Goal: Task Accomplishment & Management: Use online tool/utility

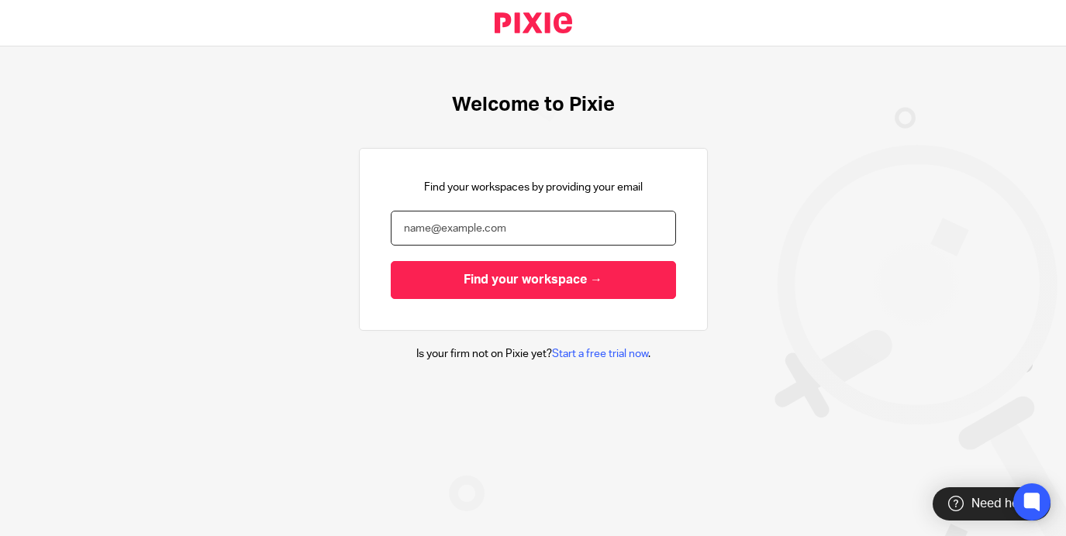
click at [519, 229] on input "email" at bounding box center [533, 228] width 285 height 35
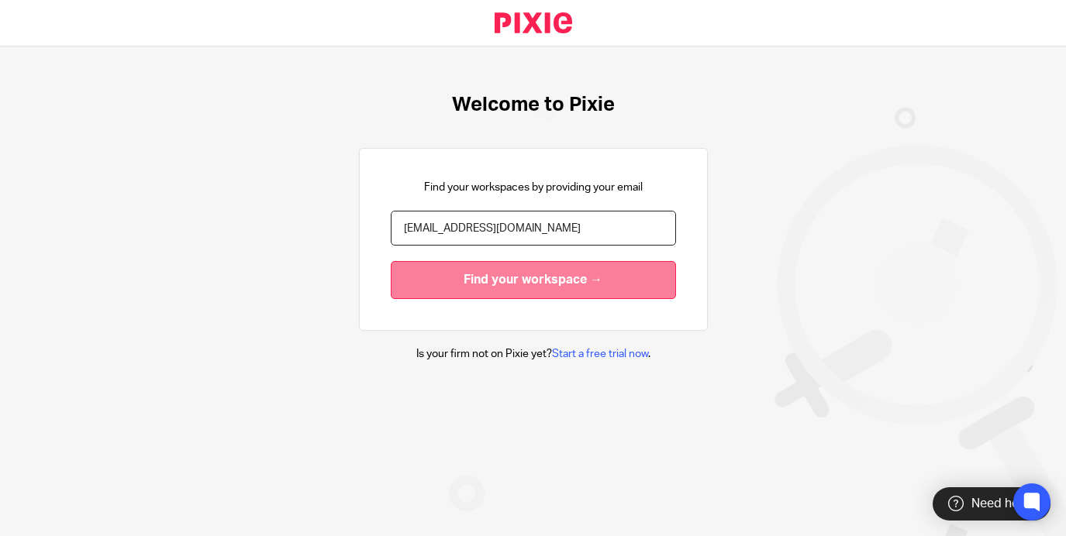
type input "enquiries@thefemaleaccountant.com"
click at [521, 288] on input "Find your workspace →" at bounding box center [533, 280] width 285 height 38
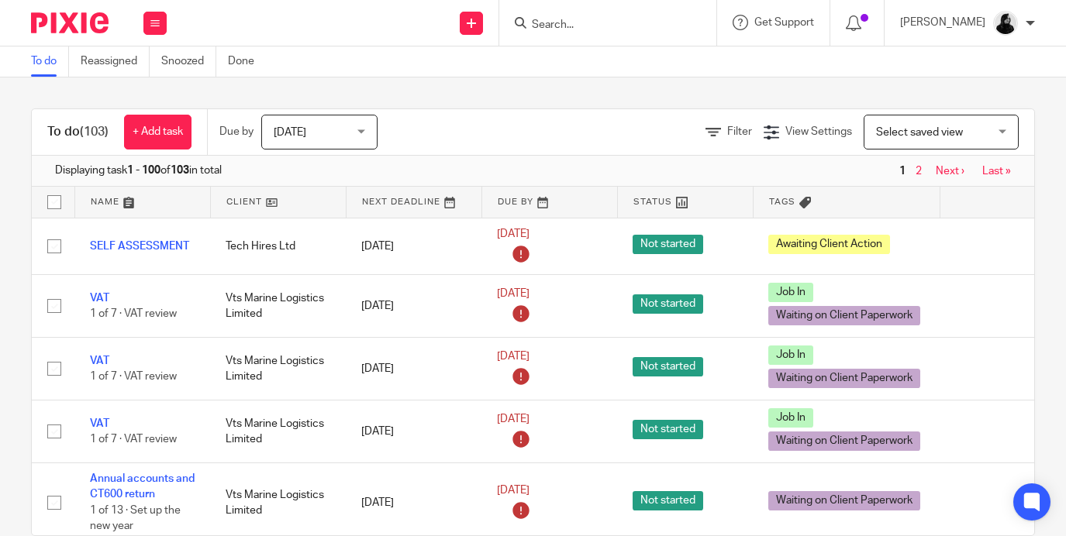
click at [132, 22] on div "Work Email Clients Team Reports Settings" at bounding box center [155, 23] width 54 height 46
click at [149, 22] on button at bounding box center [154, 23] width 23 height 23
click at [154, 146] on link "Team" at bounding box center [147, 140] width 26 height 11
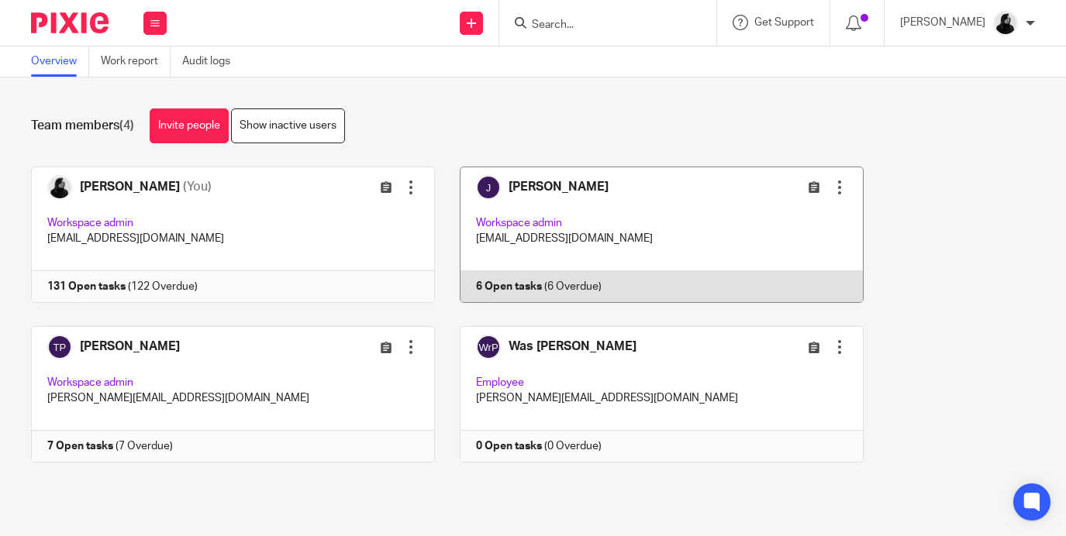
click at [530, 237] on link at bounding box center [649, 235] width 429 height 136
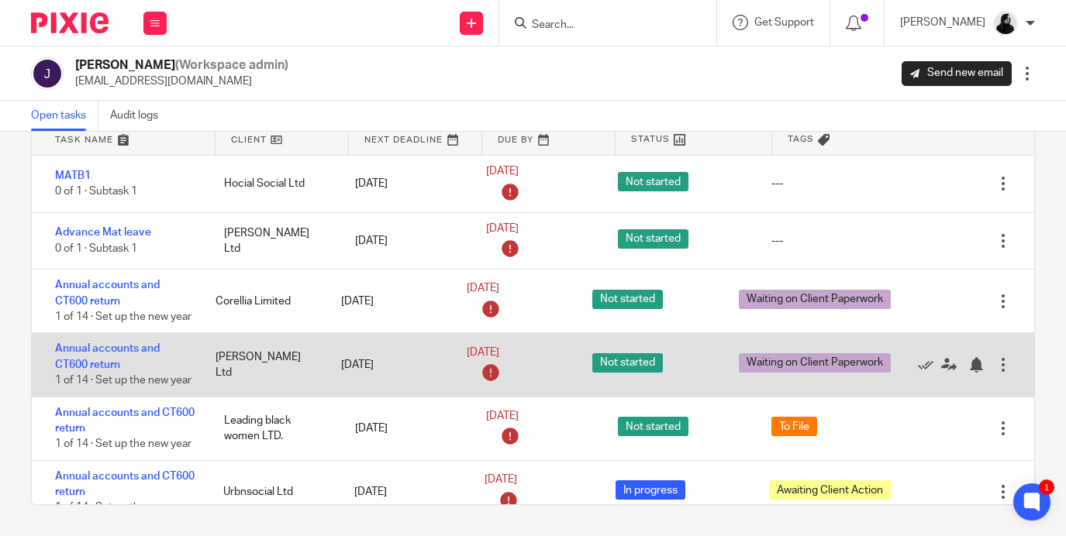
scroll to position [24, 0]
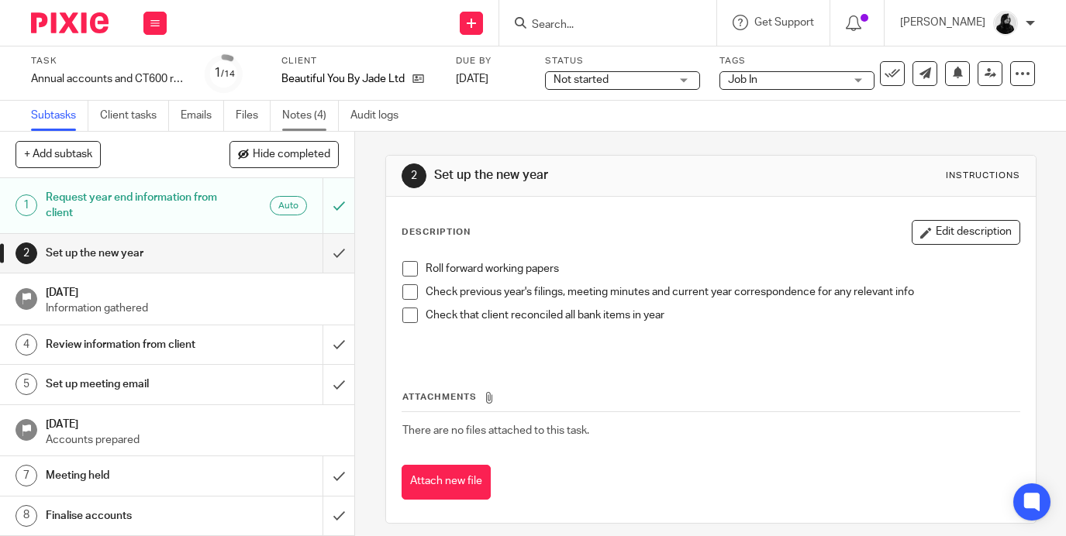
click at [298, 112] on link "Notes (4)" at bounding box center [310, 116] width 57 height 30
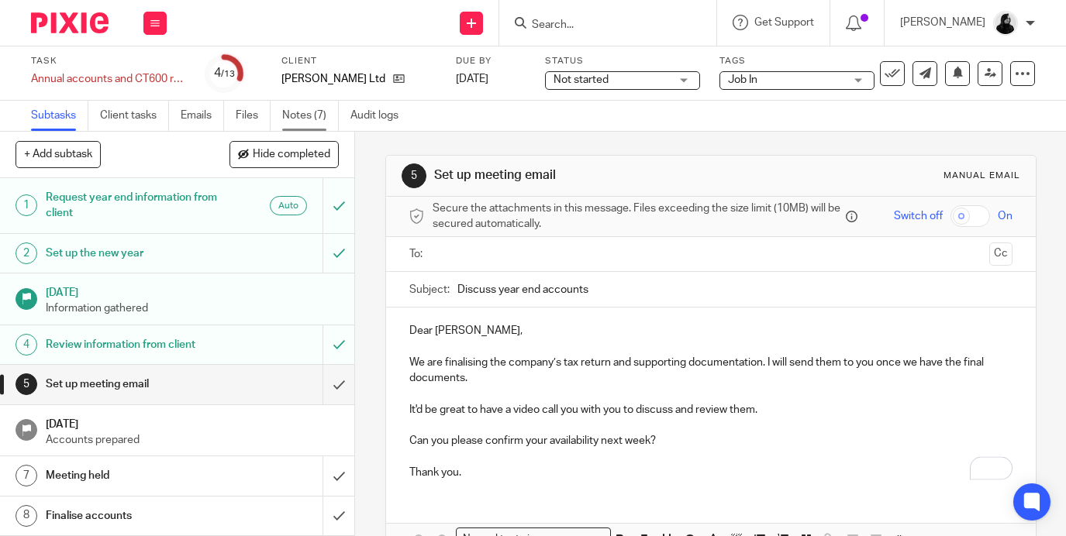
click at [299, 119] on link "Notes (7)" at bounding box center [310, 116] width 57 height 30
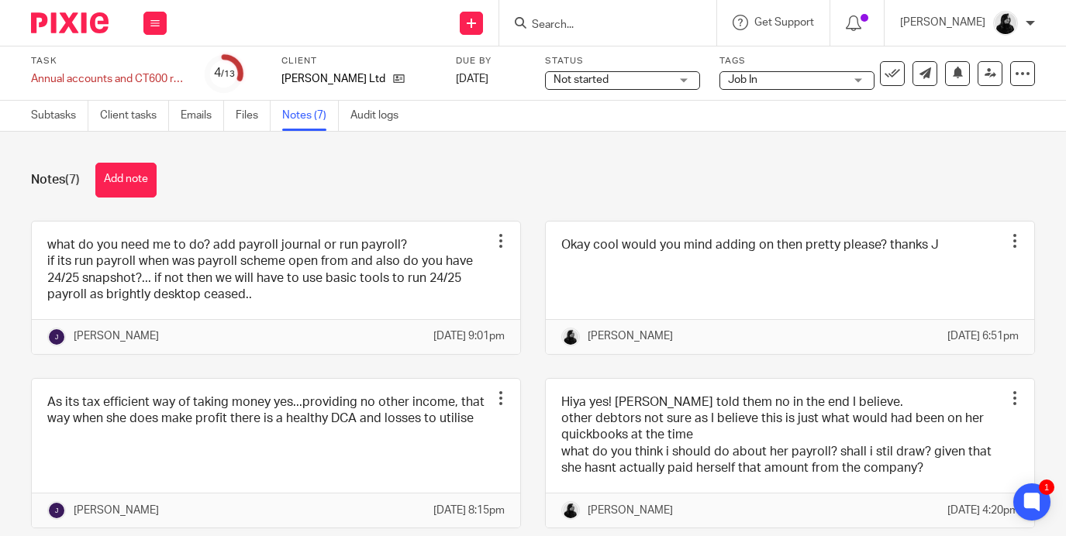
click at [1017, 26] on img at bounding box center [1005, 23] width 25 height 25
click at [81, 29] on img at bounding box center [69, 22] width 77 height 21
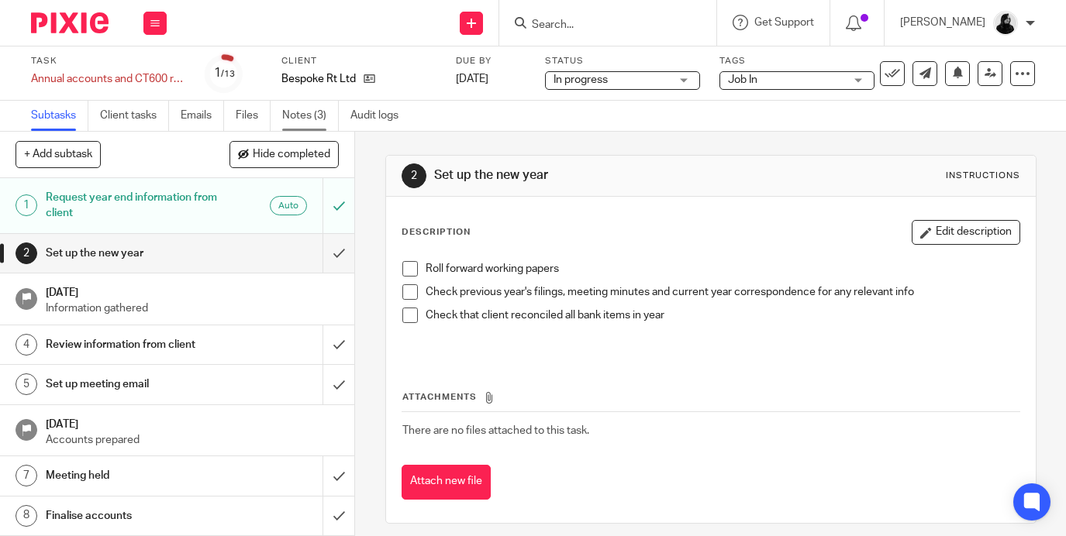
click at [301, 122] on link "Notes (3)" at bounding box center [310, 116] width 57 height 30
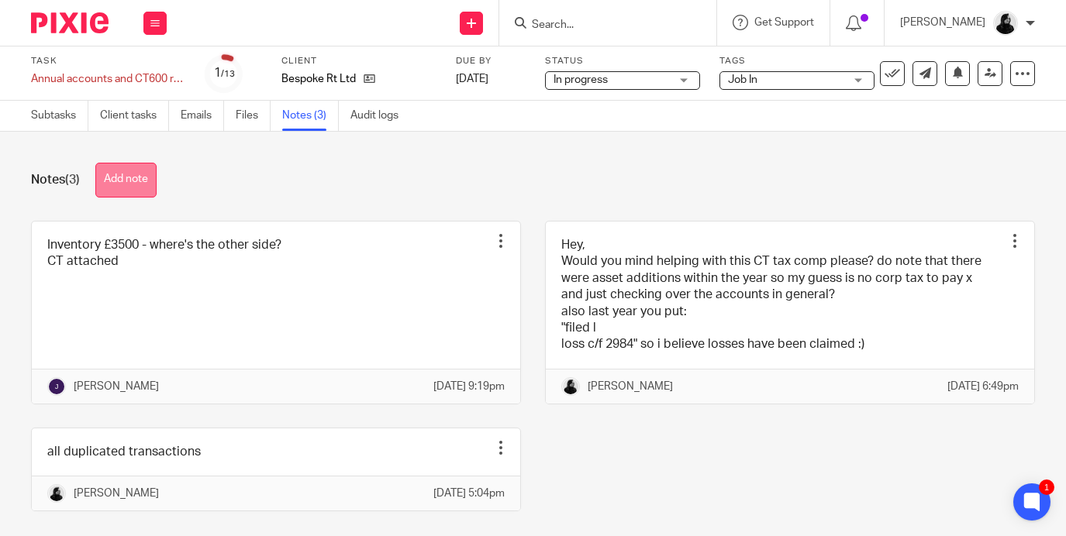
click at [129, 178] on button "Add note" at bounding box center [125, 180] width 61 height 35
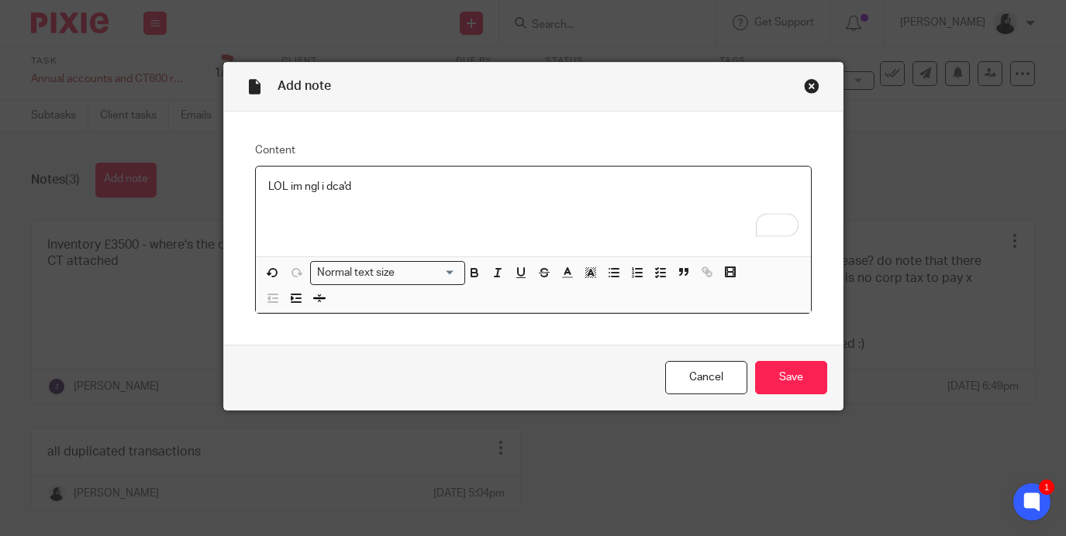
click at [811, 87] on div "Close this dialog window" at bounding box center [811, 85] width 15 height 15
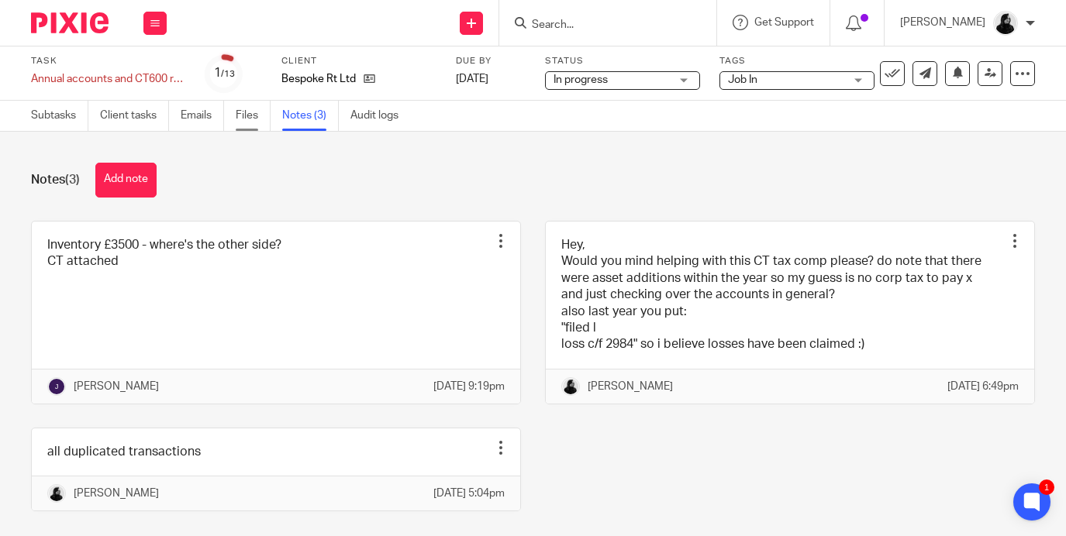
click at [253, 106] on link "Files" at bounding box center [253, 116] width 35 height 30
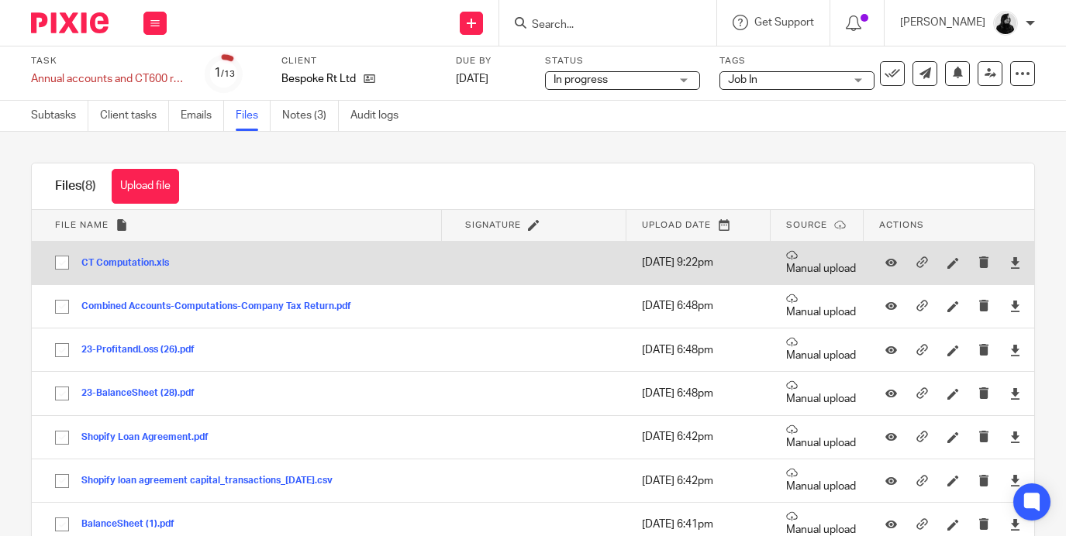
click at [108, 253] on td "CT Computation.xls CT Computation Save" at bounding box center [236, 262] width 409 height 43
click at [108, 263] on button "CT Computation.xls" at bounding box center [130, 263] width 99 height 11
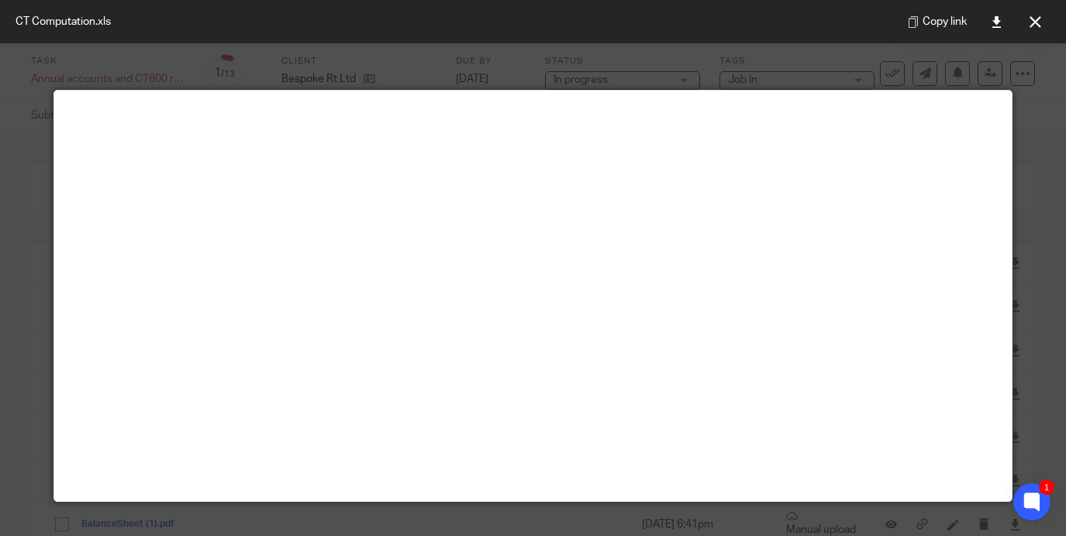
scroll to position [27, 0]
click at [1001, 15] on link at bounding box center [995, 21] width 31 height 31
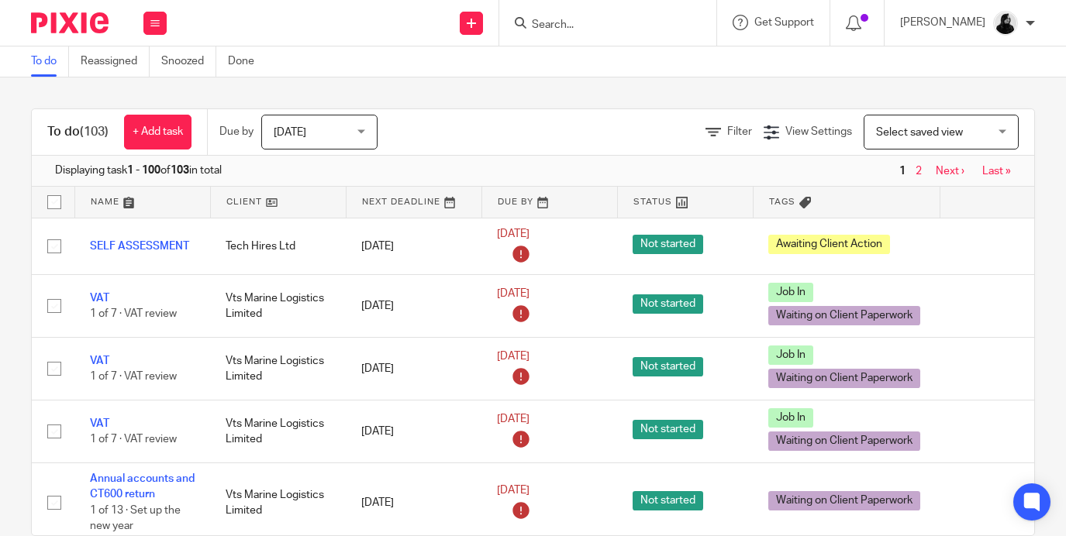
click at [180, 25] on div "Work Email Clients Team Reports Settings" at bounding box center [155, 23] width 54 height 46
click at [167, 26] on div "Work Email Clients Team Reports Settings" at bounding box center [155, 23] width 54 height 46
click at [154, 21] on icon at bounding box center [154, 23] width 9 height 9
click at [150, 138] on link "Team" at bounding box center [147, 140] width 26 height 11
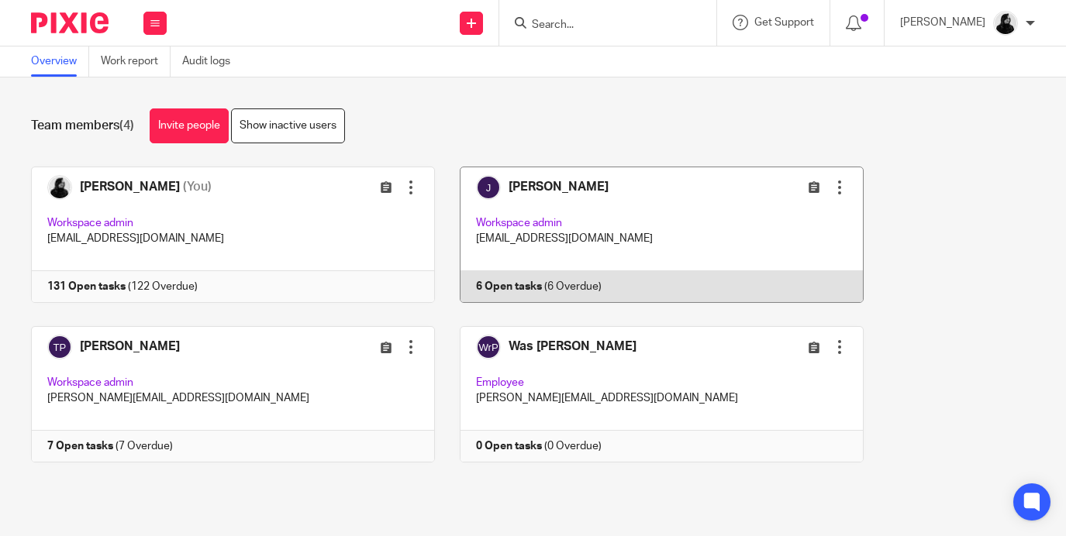
click at [591, 246] on link at bounding box center [649, 235] width 429 height 136
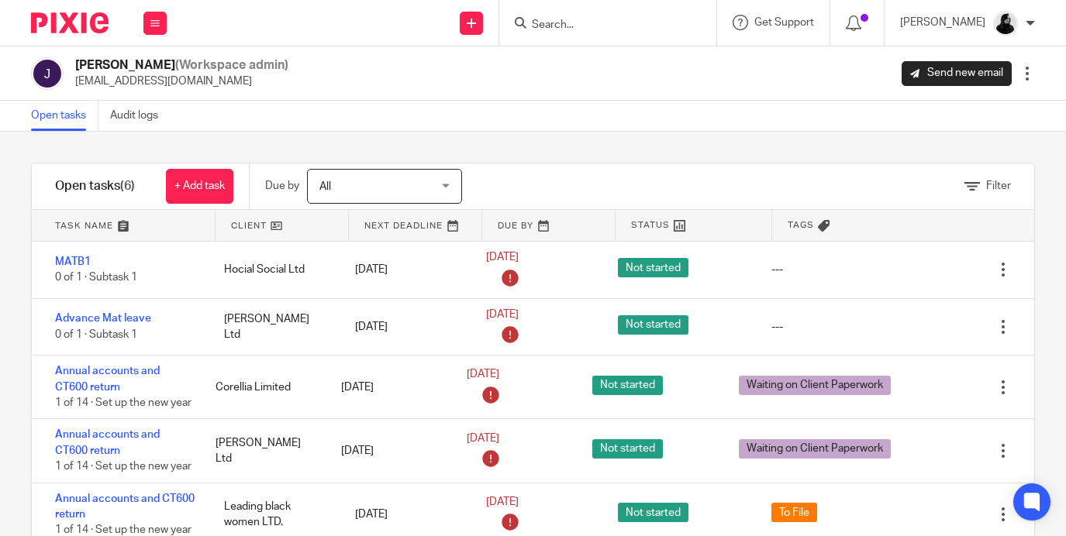
click at [263, 229] on link at bounding box center [281, 225] width 133 height 31
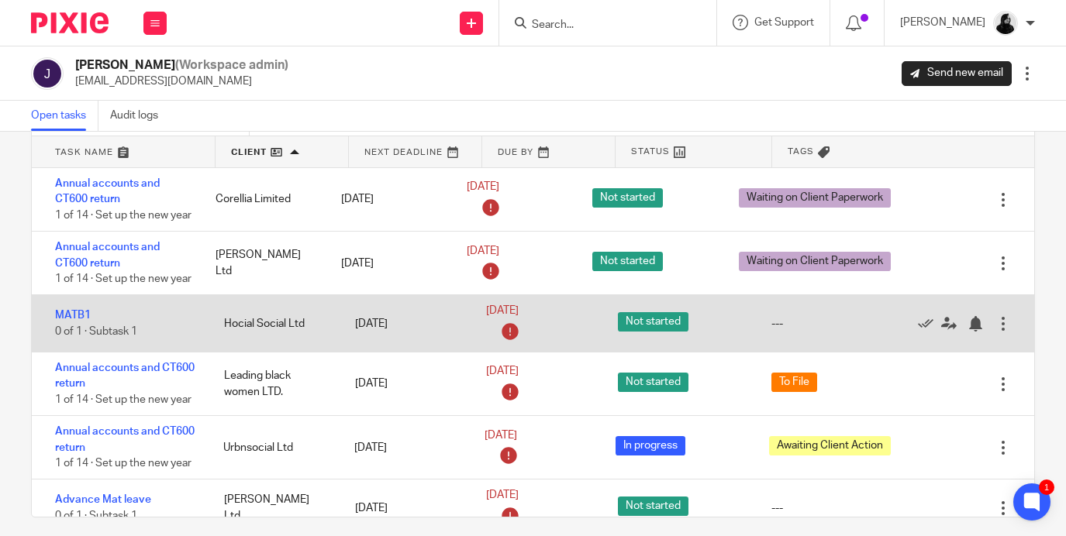
scroll to position [77, 0]
